Goal: Information Seeking & Learning: Compare options

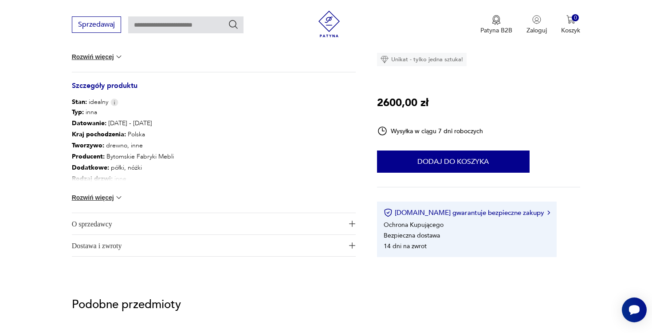
scroll to position [460, 0]
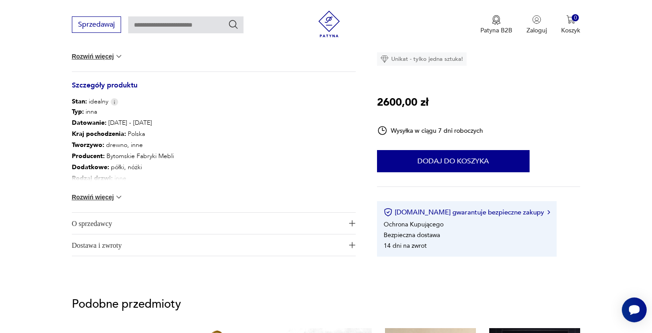
click at [98, 197] on button "Rozwiń więcej" at bounding box center [97, 196] width 51 height 9
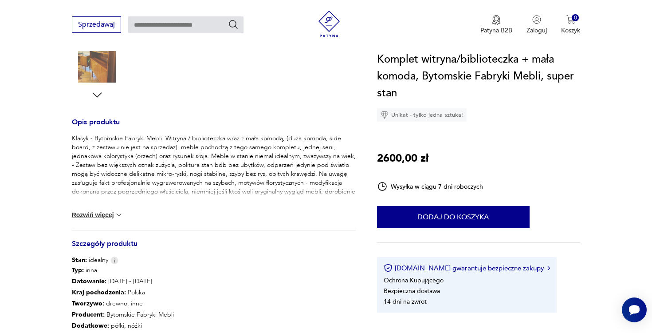
scroll to position [302, 0]
click at [118, 215] on img at bounding box center [118, 215] width 9 height 9
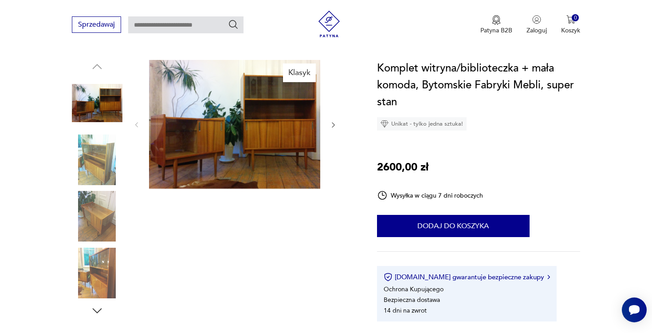
scroll to position [80, 0]
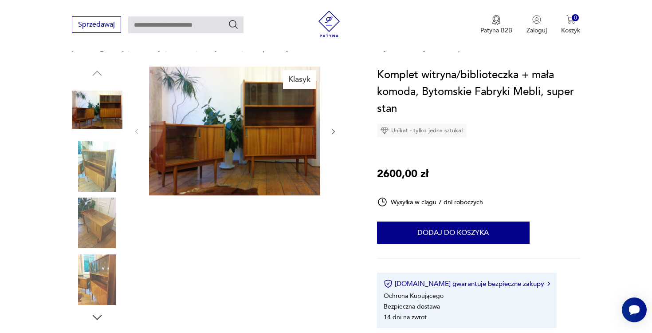
click at [105, 177] on img at bounding box center [97, 166] width 51 height 51
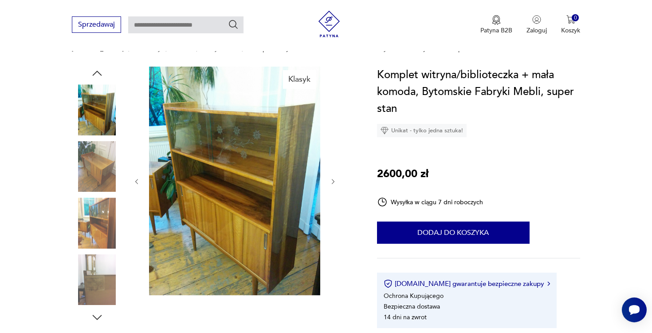
click at [88, 231] on img at bounding box center [97, 222] width 51 height 51
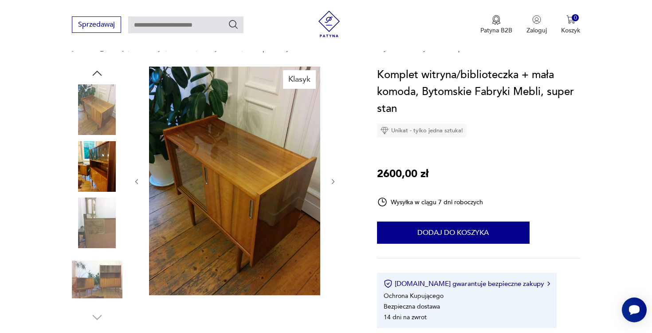
click at [102, 276] on img at bounding box center [97, 279] width 51 height 51
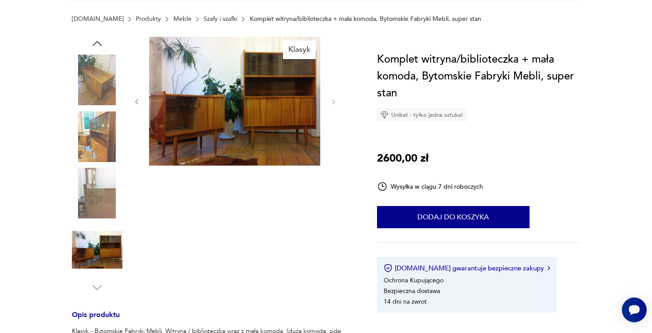
scroll to position [0, 0]
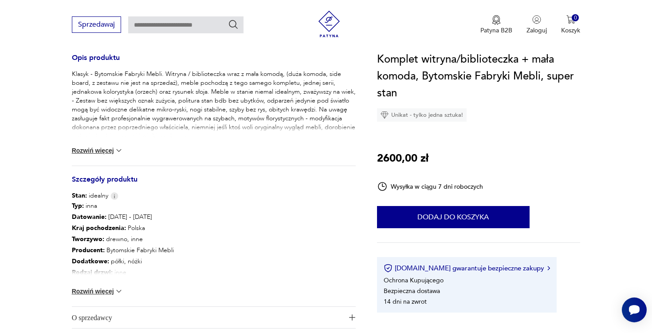
scroll to position [372, 0]
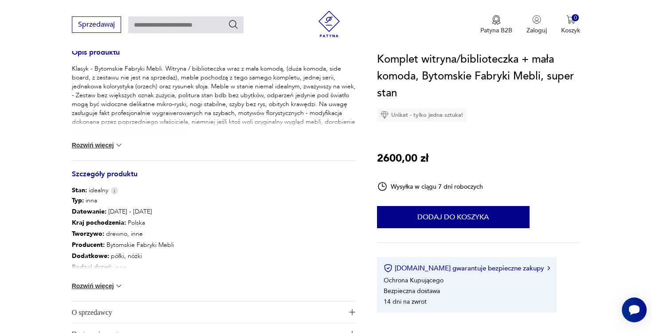
click at [106, 285] on button "Rozwiń więcej" at bounding box center [97, 285] width 51 height 9
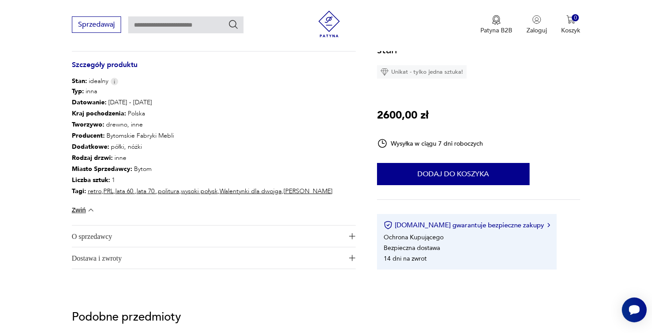
scroll to position [482, 0]
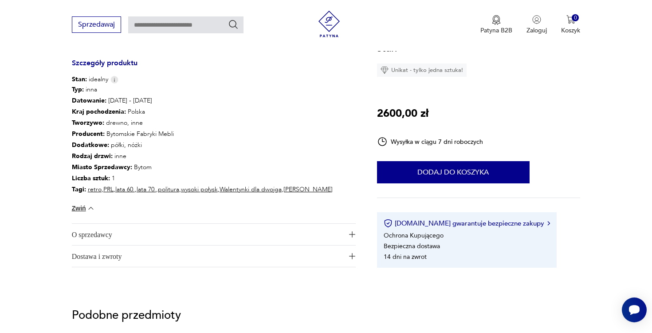
click at [109, 234] on span "O sprzedawcy" at bounding box center [207, 233] width 271 height 21
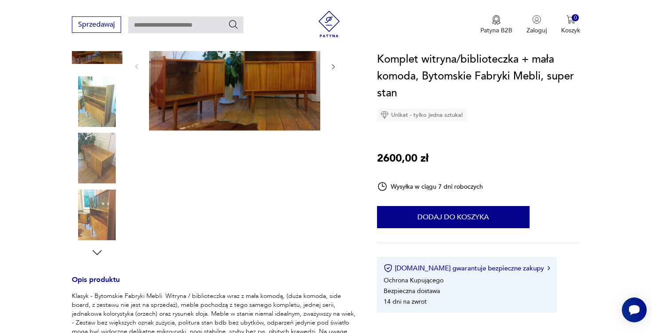
scroll to position [0, 0]
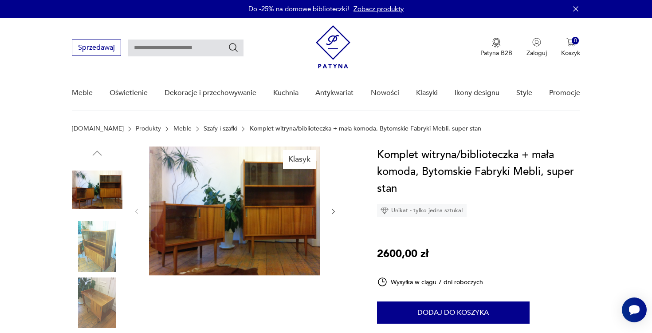
click at [336, 39] on img at bounding box center [333, 46] width 35 height 43
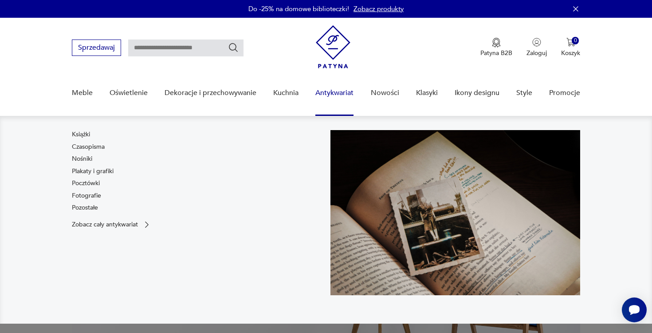
click at [336, 94] on link "Antykwariat" at bounding box center [334, 93] width 38 height 34
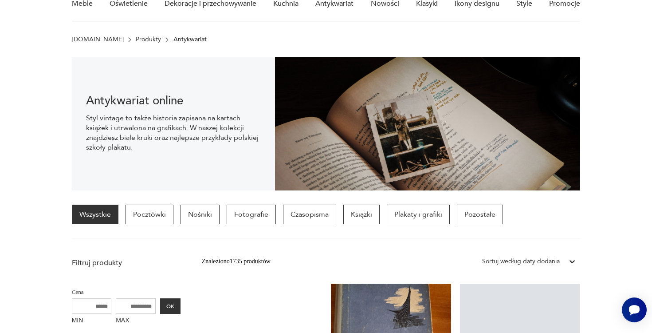
scroll to position [103, 0]
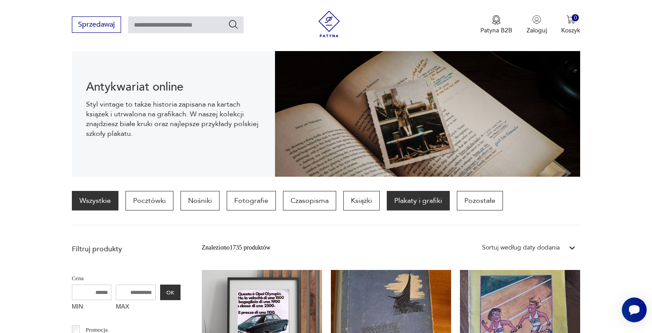
click at [409, 205] on p "Plakaty i grafiki" at bounding box center [418, 201] width 63 height 20
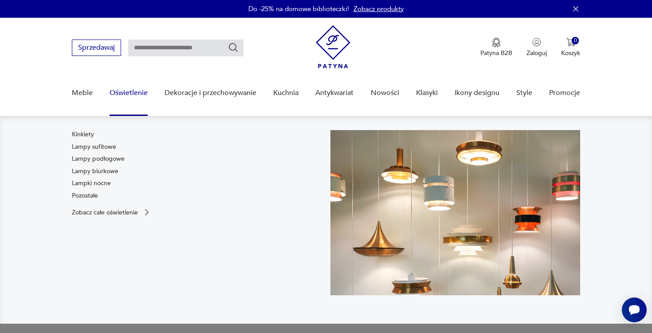
click at [136, 93] on link "Oświetlenie" at bounding box center [129, 93] width 38 height 34
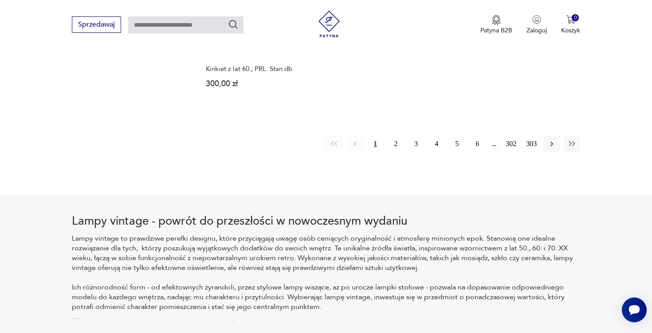
scroll to position [1402, 0]
click at [394, 137] on button "2" at bounding box center [396, 145] width 16 height 16
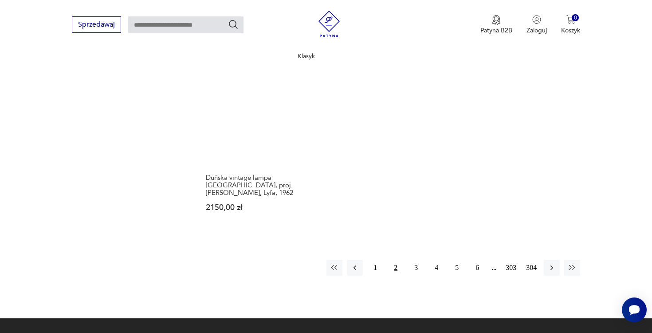
scroll to position [1415, 0]
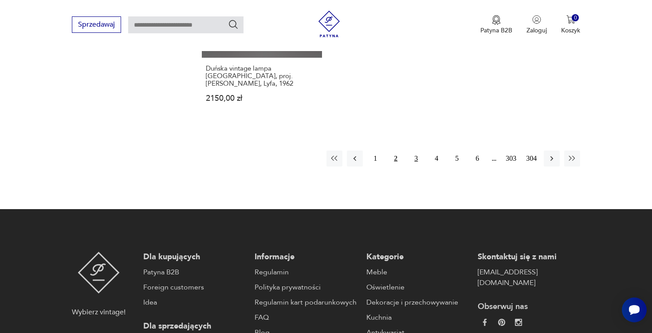
click at [415, 150] on button "3" at bounding box center [416, 158] width 16 height 16
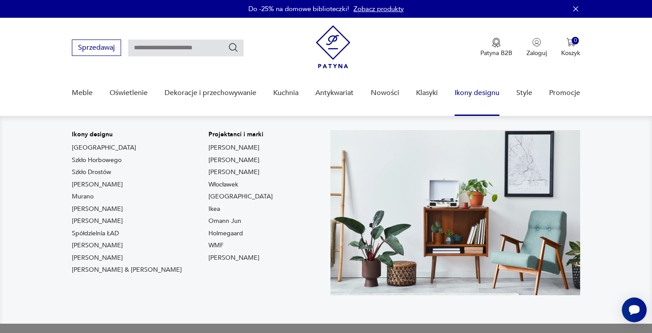
click at [468, 92] on link "Ikony designu" at bounding box center [476, 93] width 45 height 34
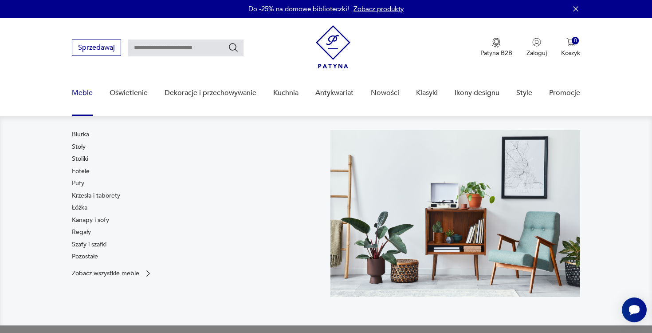
click at [86, 91] on link "Meble" at bounding box center [82, 93] width 21 height 34
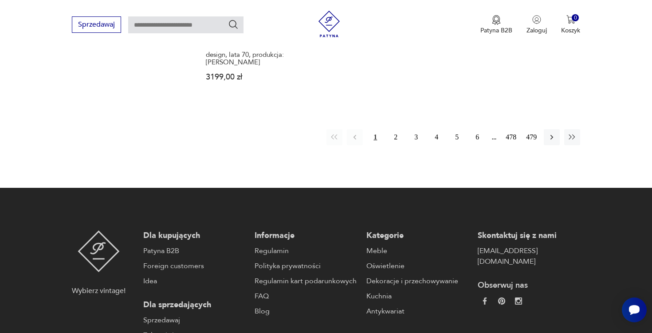
scroll to position [1478, 0]
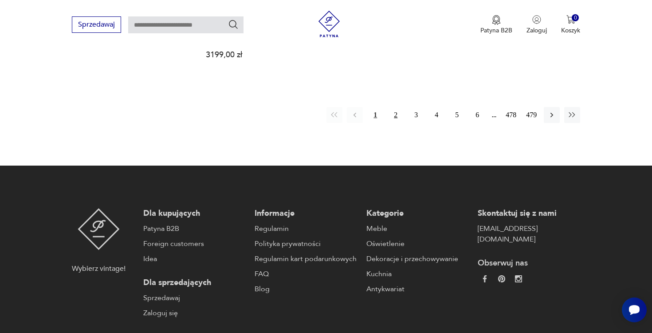
click at [397, 107] on button "2" at bounding box center [396, 115] width 16 height 16
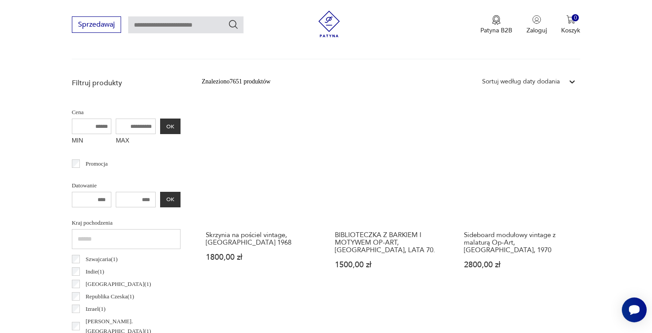
scroll to position [298, 0]
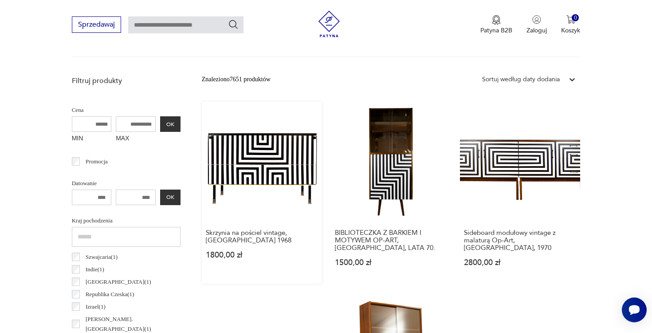
click at [258, 176] on link "Skrzynia na pościel vintage, DDR 1968 1800,00 zł" at bounding box center [262, 193] width 120 height 182
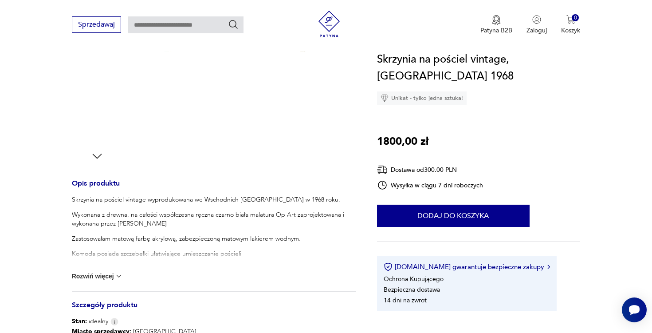
scroll to position [250, 0]
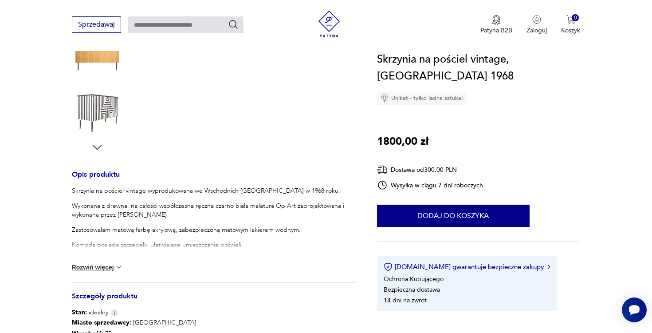
click at [105, 267] on button "Rozwiń więcej" at bounding box center [97, 266] width 51 height 9
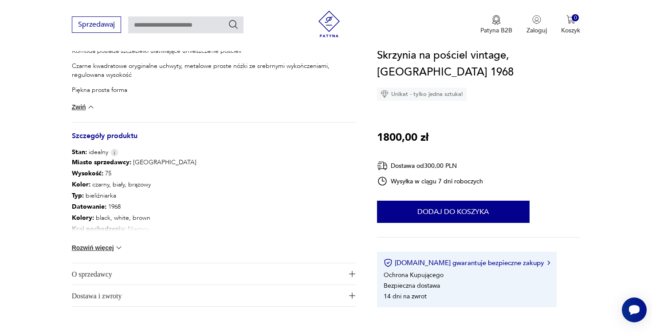
scroll to position [449, 0]
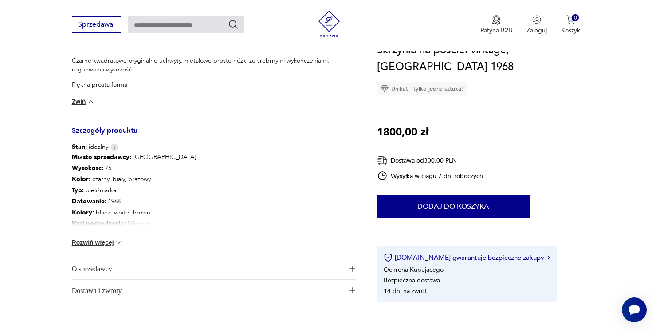
click at [112, 242] on button "Rozwiń więcej" at bounding box center [97, 242] width 51 height 9
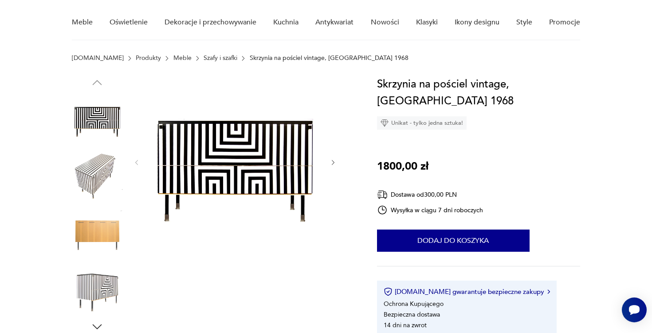
scroll to position [65, 0]
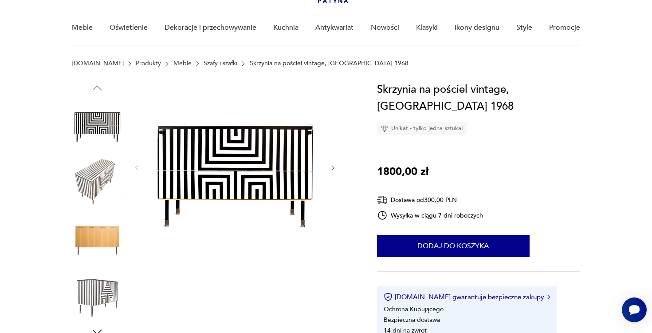
click at [334, 166] on icon "button" at bounding box center [333, 168] width 8 height 8
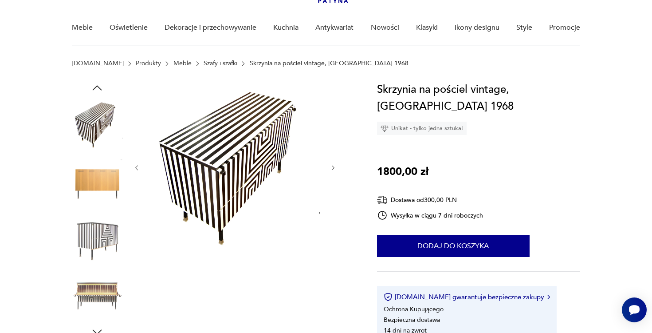
click at [333, 167] on icon "button" at bounding box center [333, 168] width 8 height 8
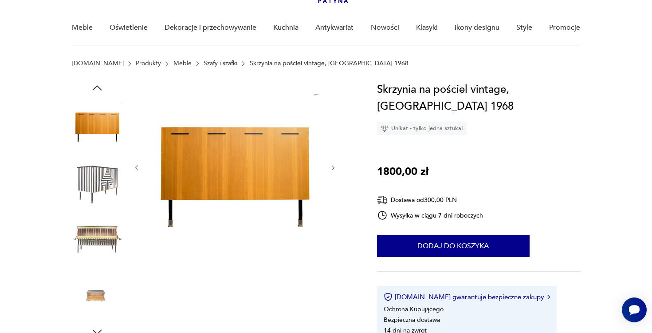
click at [333, 167] on icon "button" at bounding box center [333, 168] width 8 height 8
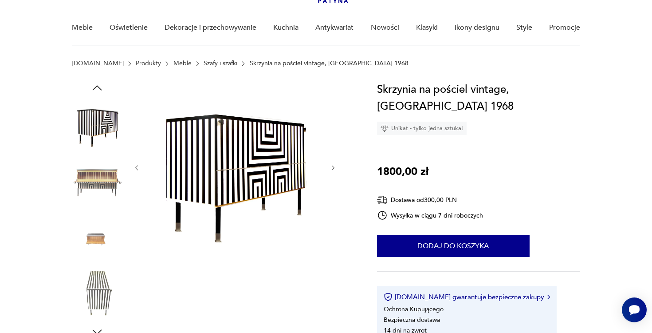
click at [333, 167] on icon "button" at bounding box center [333, 168] width 8 height 8
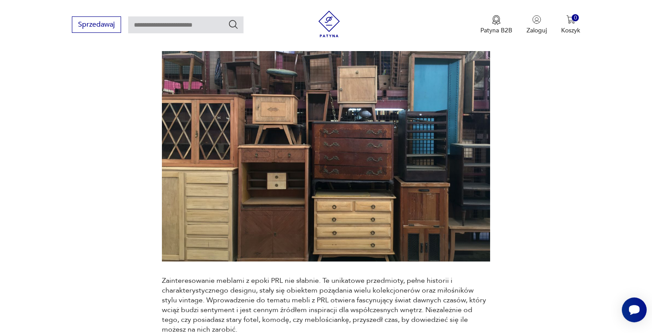
scroll to position [148, 0]
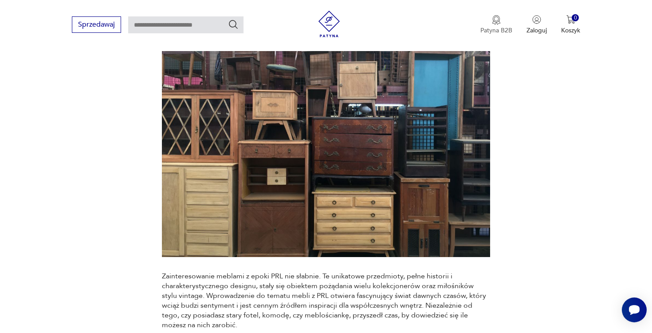
click at [496, 23] on img "button" at bounding box center [496, 20] width 9 height 10
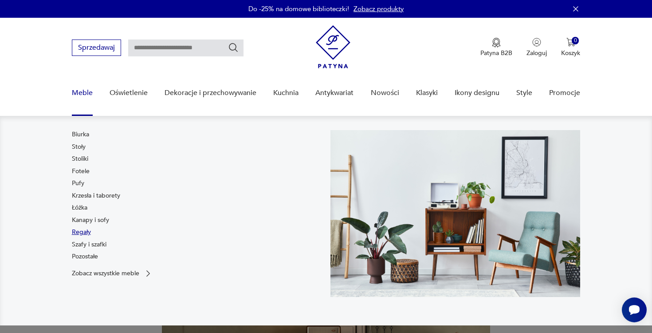
click at [84, 233] on link "Regały" at bounding box center [81, 231] width 19 height 9
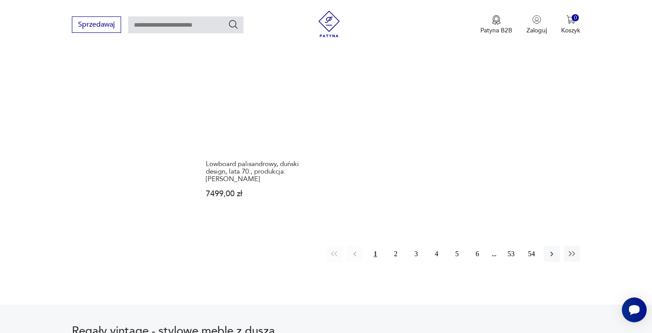
scroll to position [1411, 0]
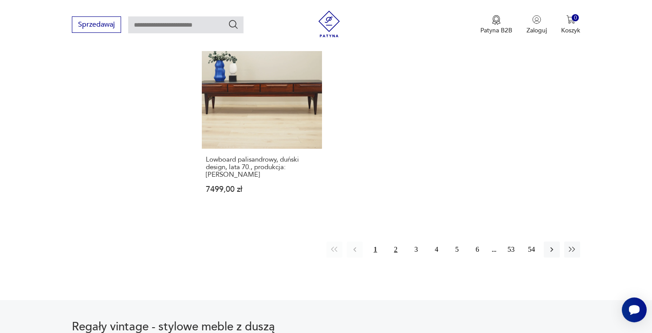
click at [394, 241] on button "2" at bounding box center [396, 249] width 16 height 16
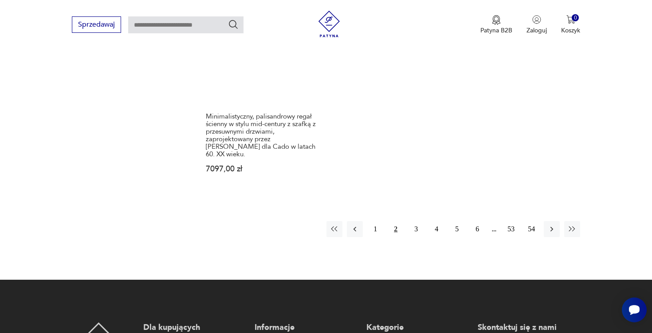
scroll to position [1464, 0]
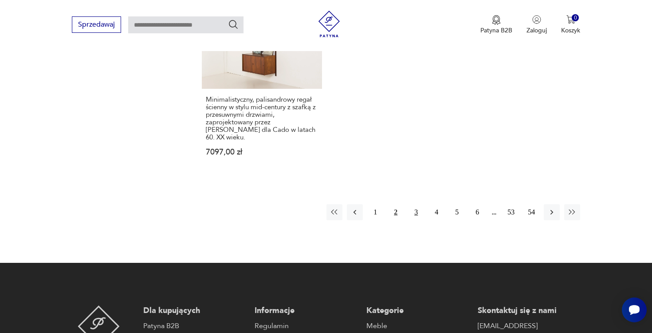
click at [414, 204] on button "3" at bounding box center [416, 212] width 16 height 16
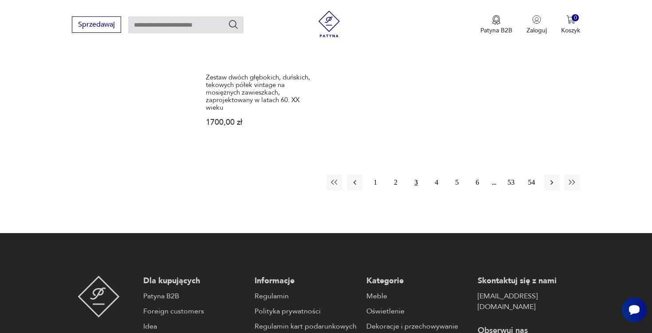
scroll to position [1480, 0]
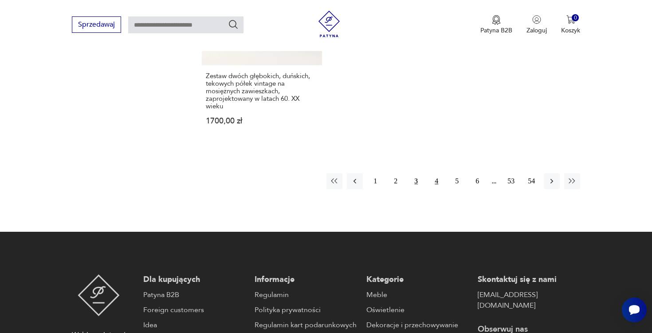
click at [437, 173] on button "4" at bounding box center [436, 181] width 16 height 16
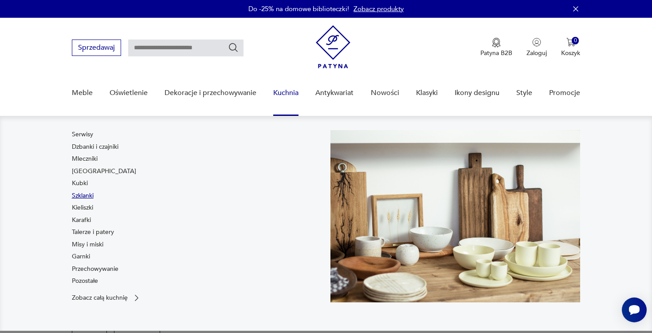
click at [86, 196] on link "Szklanki" at bounding box center [83, 195] width 22 height 9
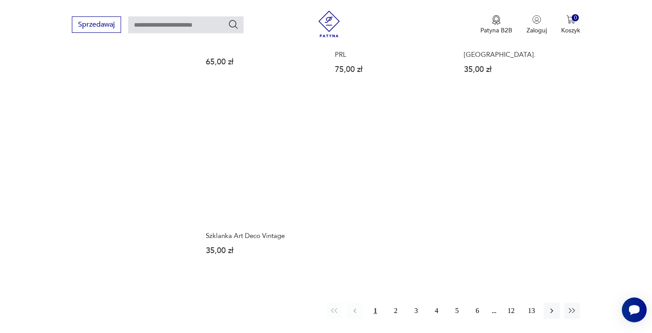
scroll to position [1275, 0]
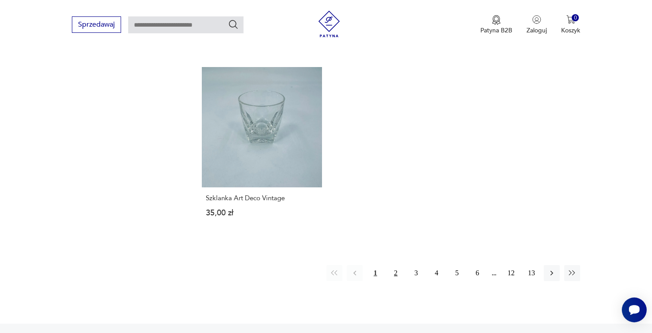
click at [396, 275] on button "2" at bounding box center [396, 273] width 16 height 16
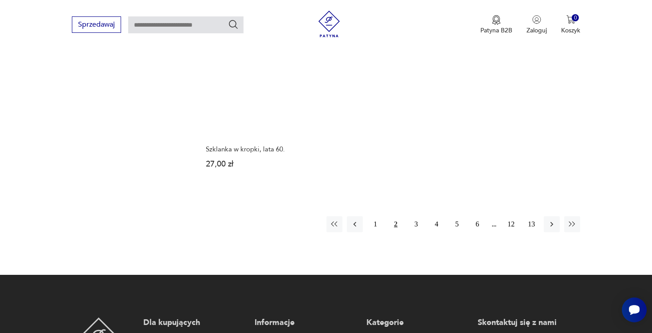
scroll to position [1403, 0]
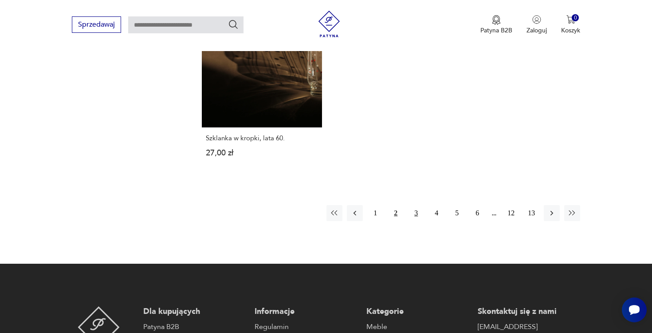
click at [417, 205] on button "3" at bounding box center [416, 213] width 16 height 16
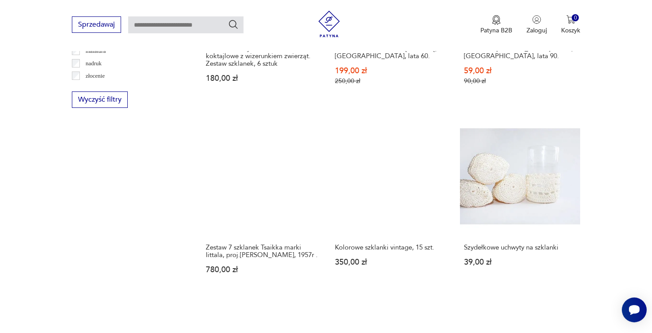
scroll to position [1088, 0]
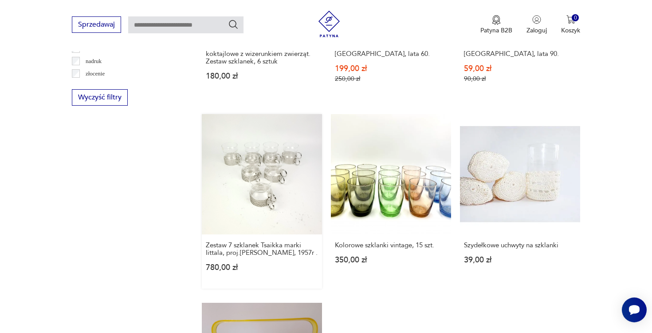
click at [267, 176] on link "Zestaw 7 szklanek Tsaikka marki Iittala, proj.Timo Sarpaneva, 1957r . 780,00 zł" at bounding box center [262, 201] width 120 height 174
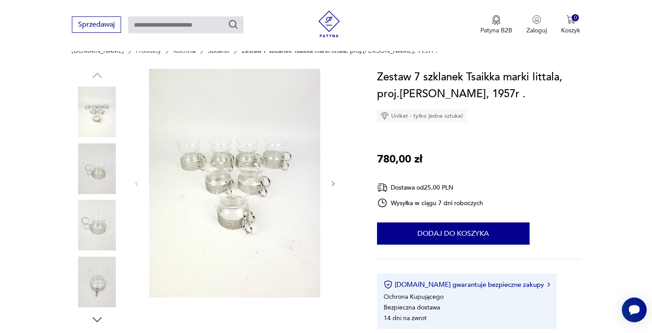
scroll to position [88, 0]
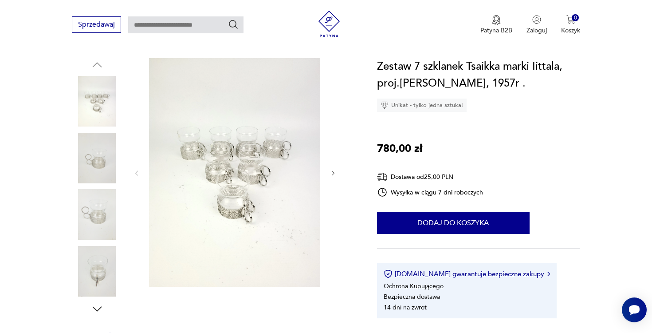
click at [234, 201] on img at bounding box center [234, 172] width 171 height 228
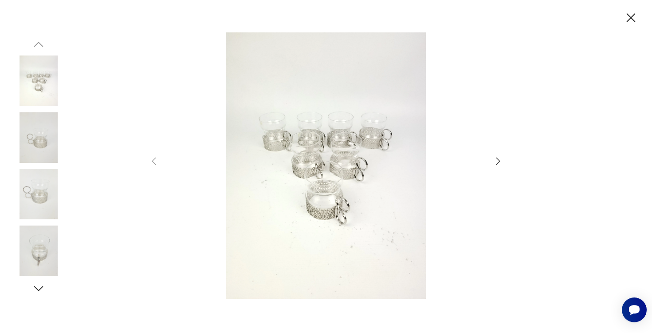
click at [499, 163] on icon "button" at bounding box center [498, 161] width 11 height 11
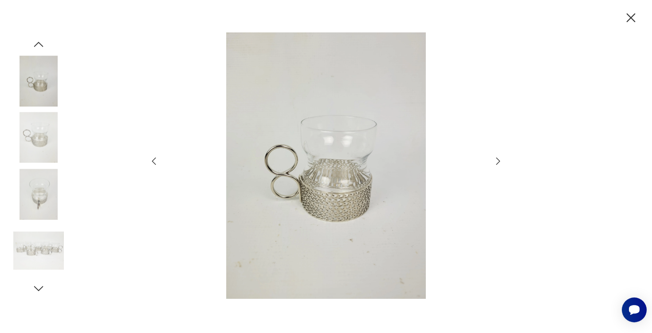
click at [496, 161] on icon "button" at bounding box center [498, 161] width 11 height 11
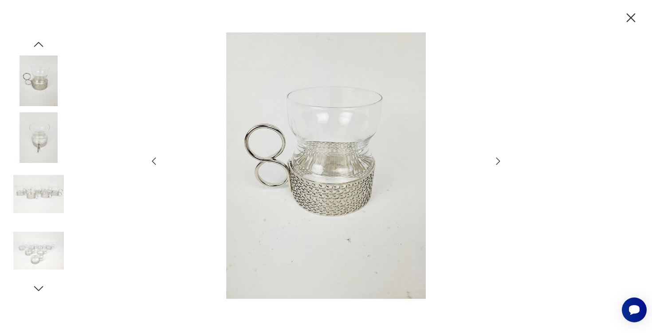
click at [496, 162] on icon "button" at bounding box center [498, 161] width 11 height 11
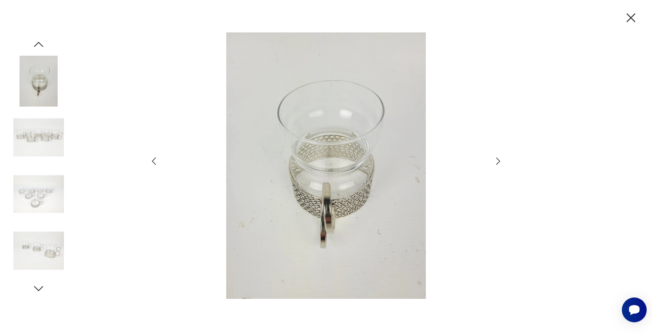
click at [632, 16] on icon "button" at bounding box center [631, 17] width 9 height 9
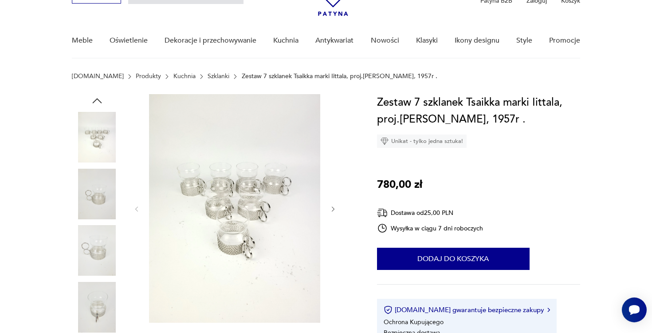
scroll to position [49, 0]
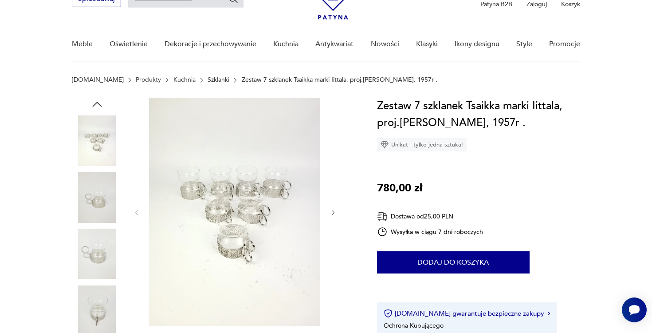
click at [102, 207] on img at bounding box center [97, 197] width 51 height 51
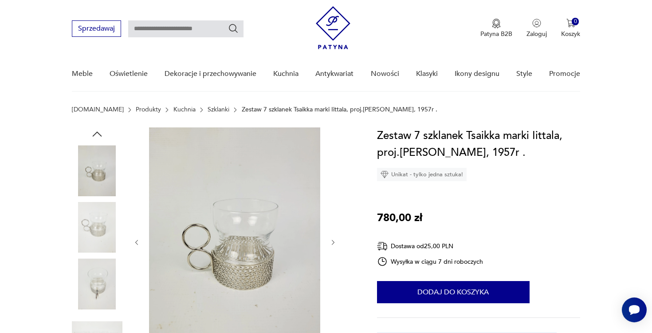
scroll to position [22, 0]
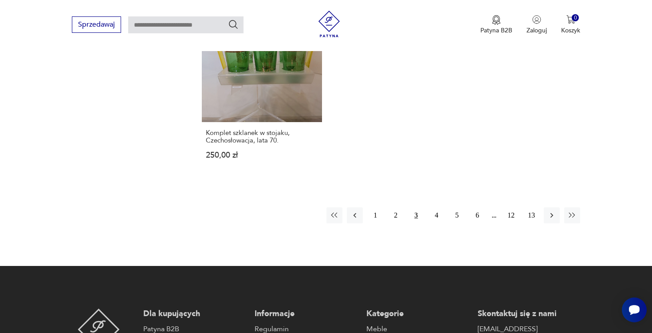
scroll to position [1398, 0]
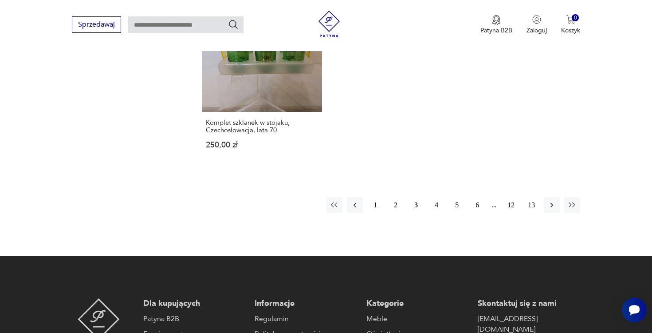
click at [435, 198] on button "4" at bounding box center [436, 205] width 16 height 16
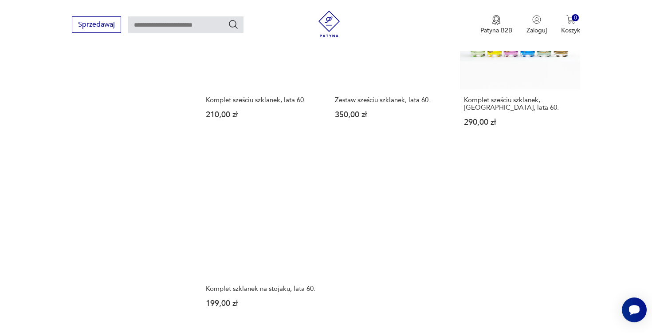
scroll to position [1298, 0]
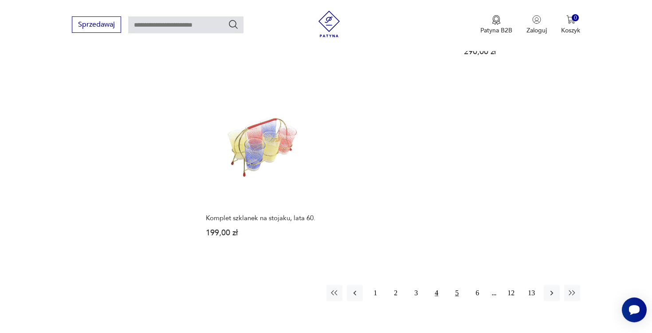
click at [457, 285] on button "5" at bounding box center [457, 293] width 16 height 16
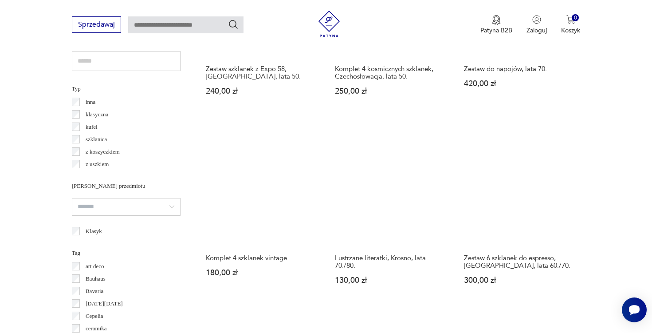
scroll to position [650, 0]
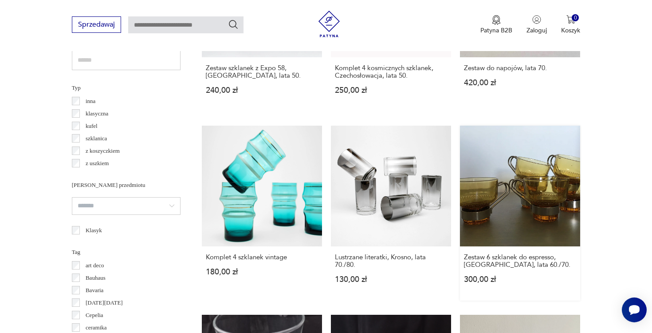
click at [544, 167] on link "Zestaw 6 szklanek do espresso, Włochy, lata 60./70. 300,00 zł" at bounding box center [520, 212] width 120 height 174
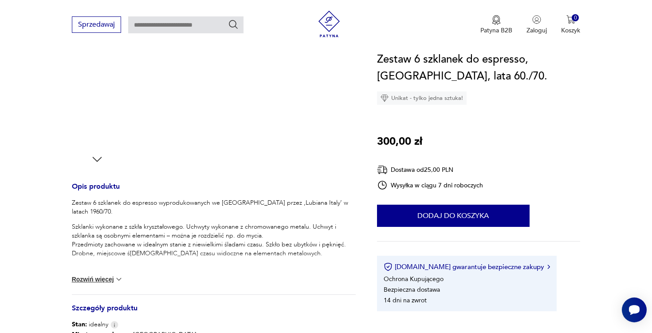
scroll to position [238, 0]
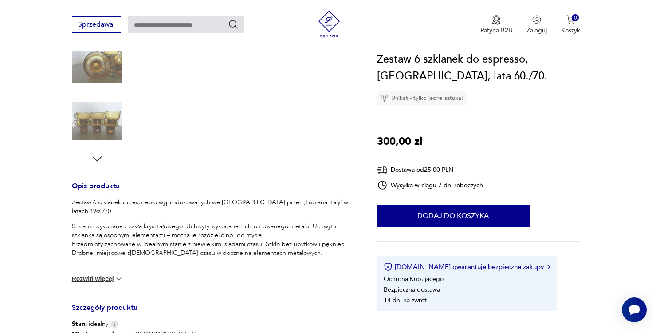
click at [87, 278] on button "Rozwiń więcej" at bounding box center [97, 278] width 51 height 9
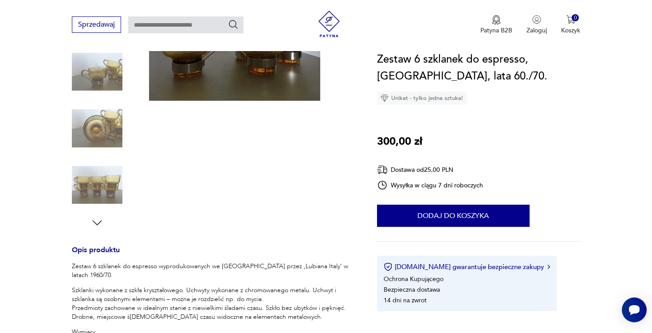
scroll to position [0, 0]
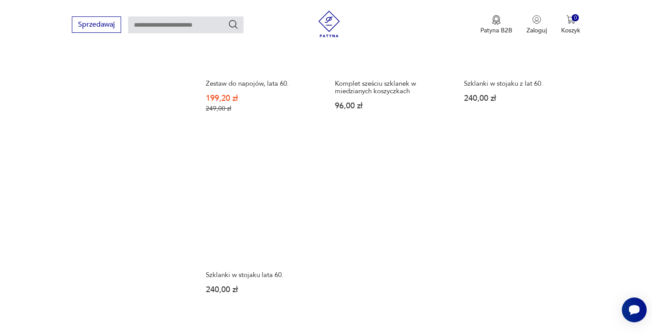
scroll to position [1271, 0]
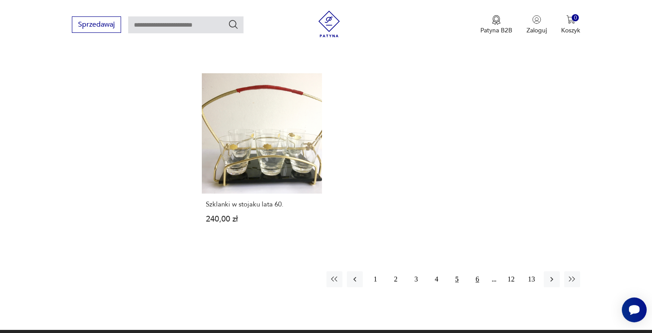
click at [475, 273] on button "6" at bounding box center [477, 279] width 16 height 16
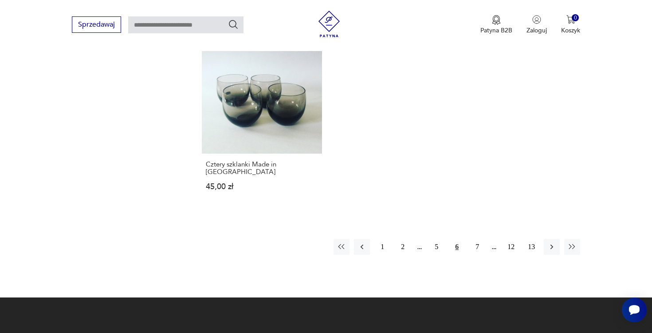
scroll to position [1321, 0]
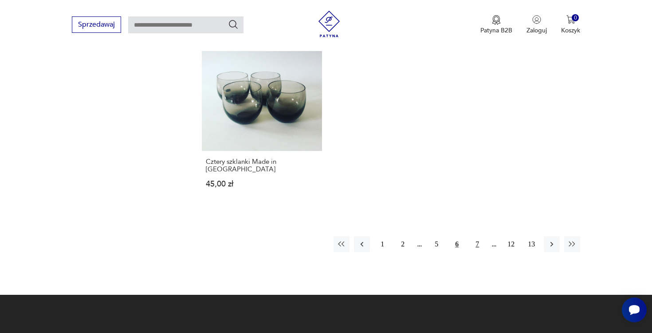
click at [477, 244] on button "7" at bounding box center [477, 244] width 16 height 16
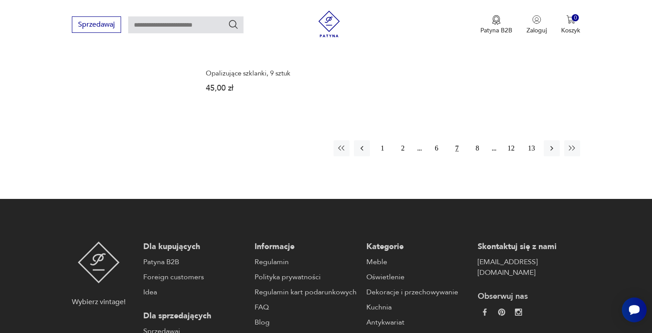
scroll to position [1405, 0]
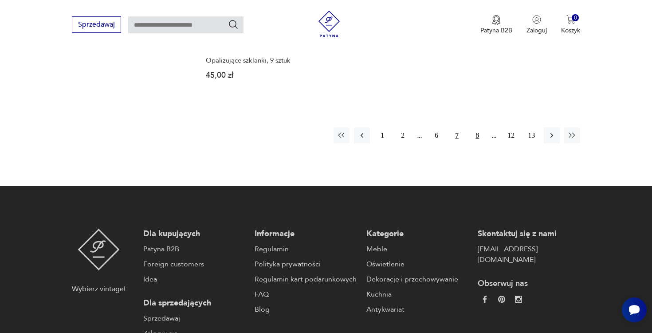
click at [477, 134] on button "8" at bounding box center [477, 135] width 16 height 16
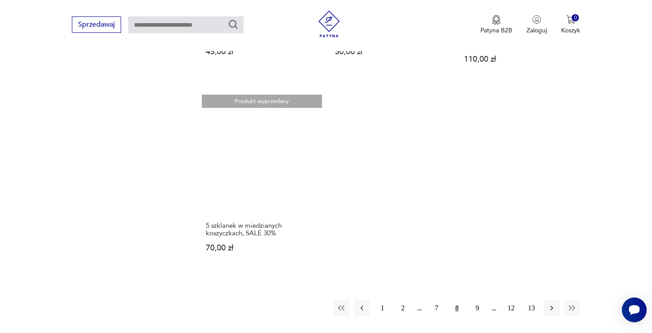
scroll to position [1259, 0]
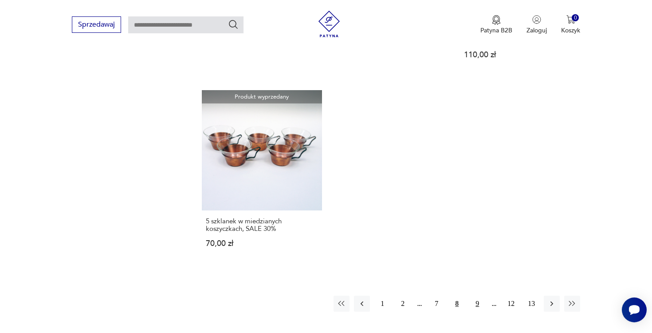
click at [477, 303] on button "9" at bounding box center [477, 303] width 16 height 16
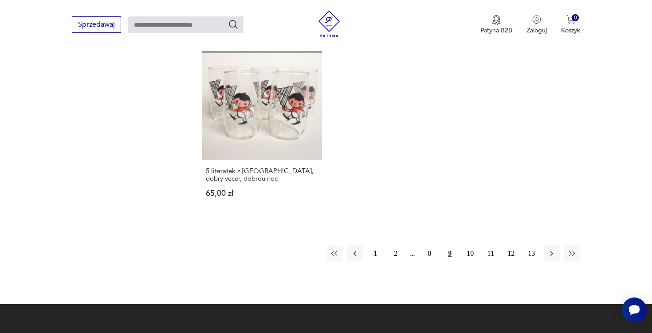
scroll to position [1320, 0]
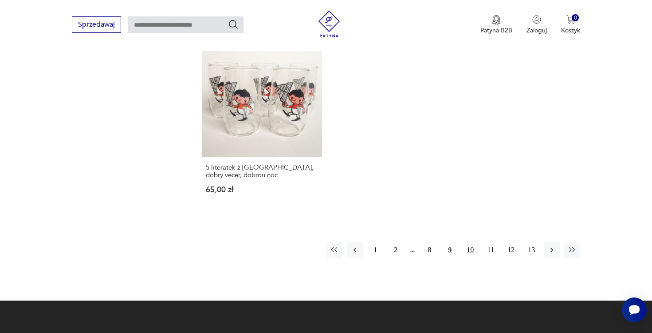
click at [471, 242] on button "10" at bounding box center [470, 250] width 16 height 16
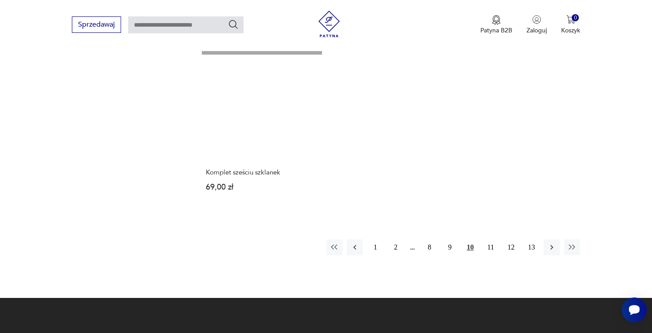
scroll to position [1301, 0]
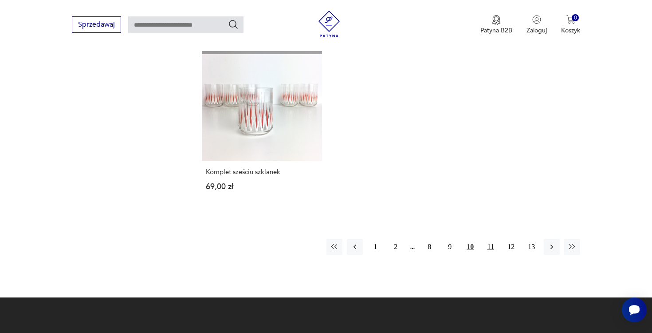
click at [489, 246] on button "11" at bounding box center [490, 247] width 16 height 16
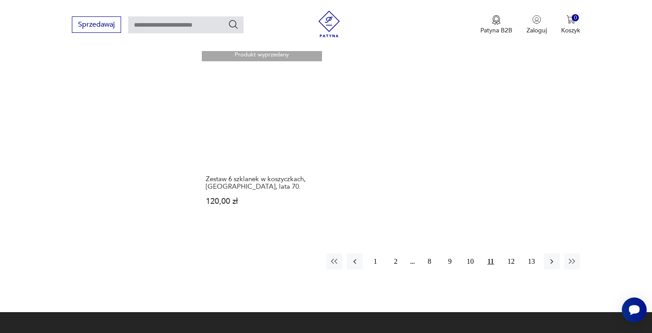
scroll to position [1333, 0]
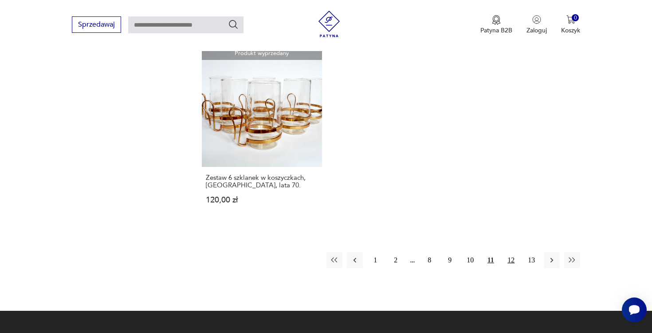
click at [513, 252] on button "12" at bounding box center [511, 260] width 16 height 16
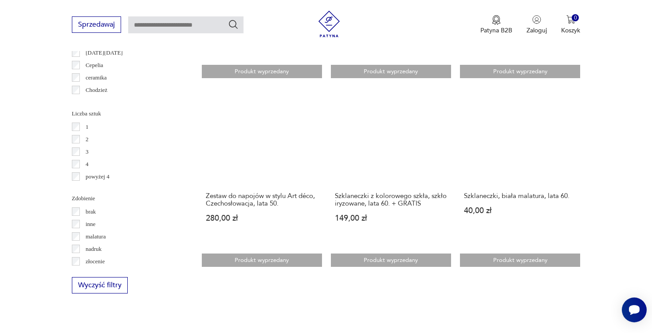
scroll to position [901, 0]
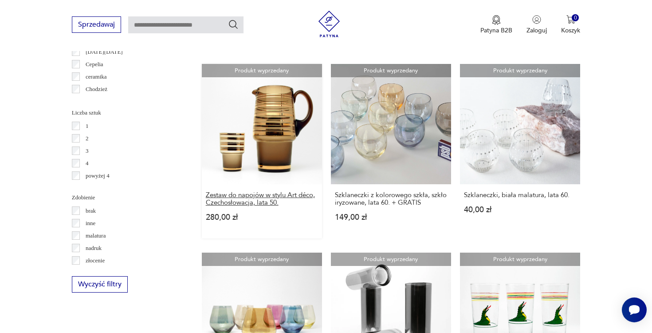
click at [260, 194] on h3 "Zestaw do napojów w stylu Art déco, Czechosłowacja, lata 50." at bounding box center [262, 198] width 112 height 15
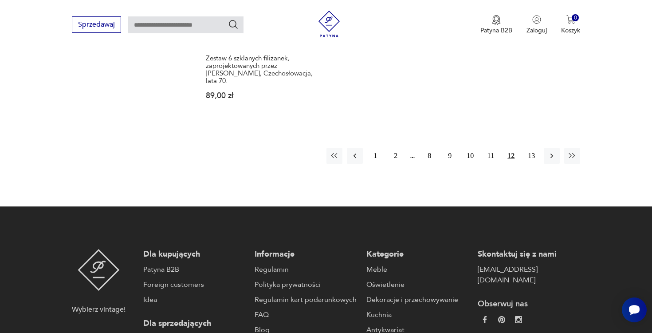
scroll to position [1415, 0]
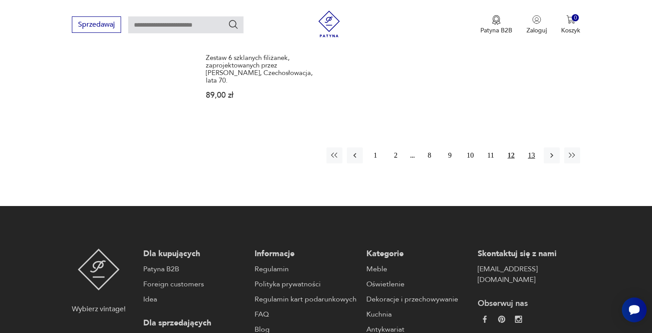
click at [531, 147] on button "13" at bounding box center [531, 155] width 16 height 16
